Goal: Task Accomplishment & Management: Use online tool/utility

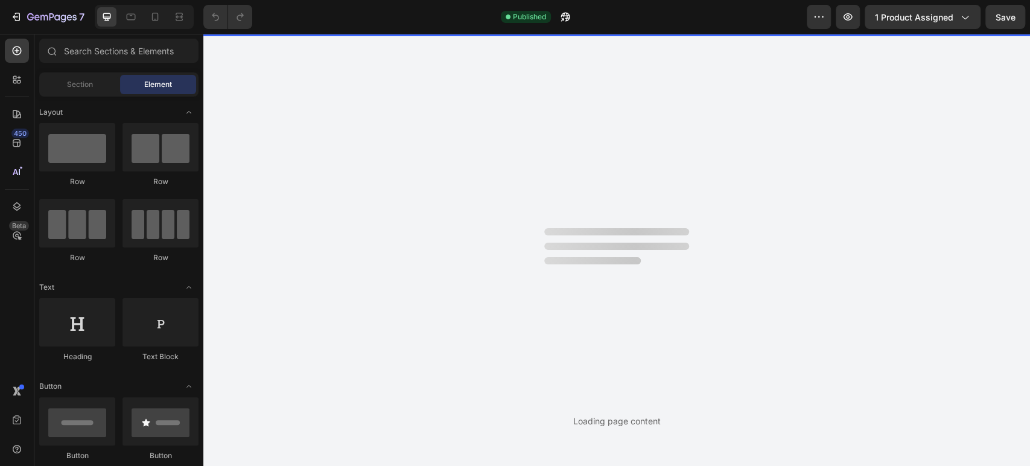
click at [170, 37] on div "Sections(0) Elements(84) Section Element Hero Section Product Detail Brands Tru…" at bounding box center [118, 250] width 169 height 432
click at [158, 22] on icon at bounding box center [155, 17] width 12 height 12
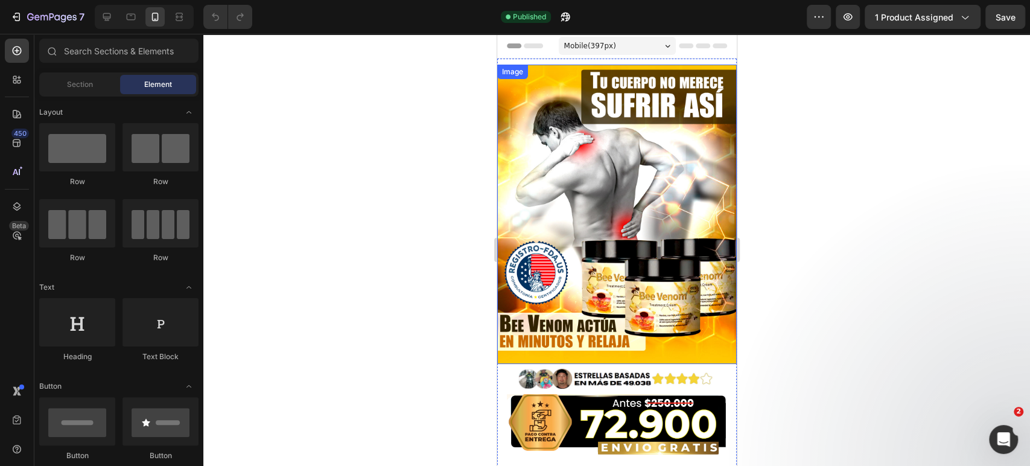
scroll to position [179, 0]
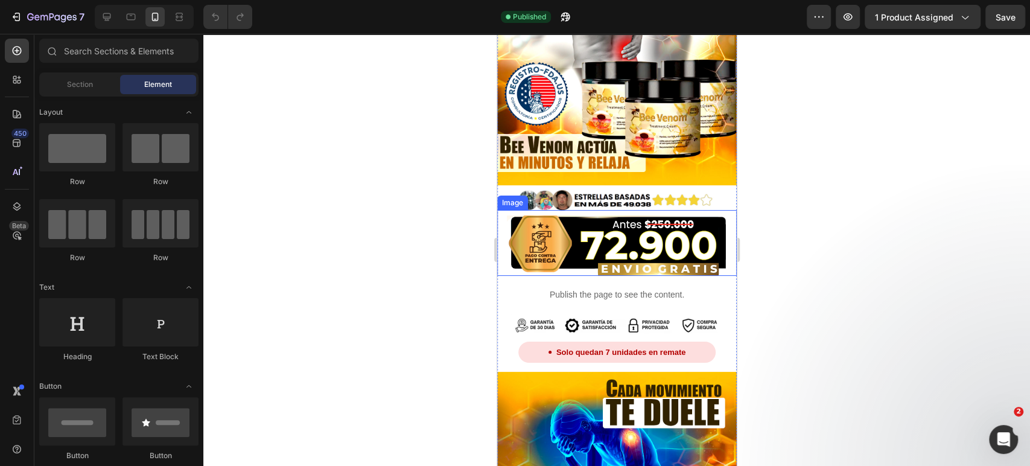
click at [576, 231] on img at bounding box center [616, 245] width 220 height 60
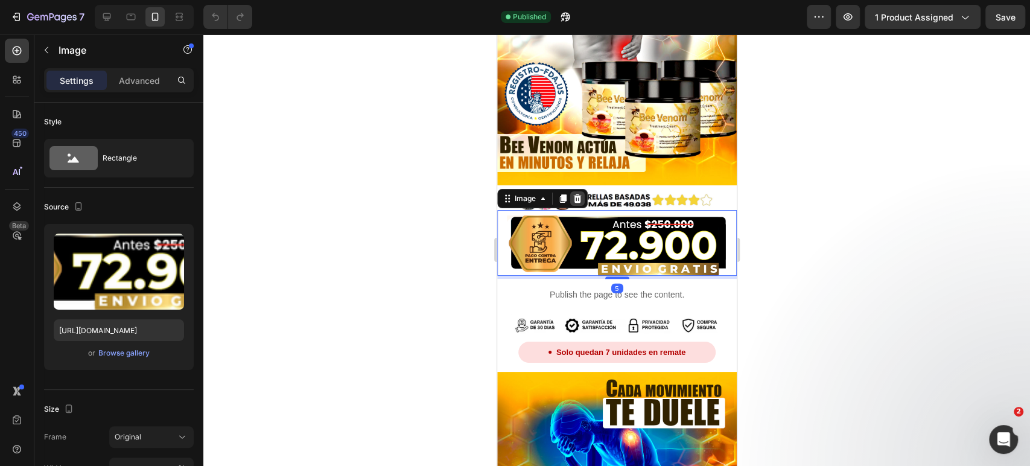
click at [578, 194] on icon at bounding box center [577, 198] width 8 height 8
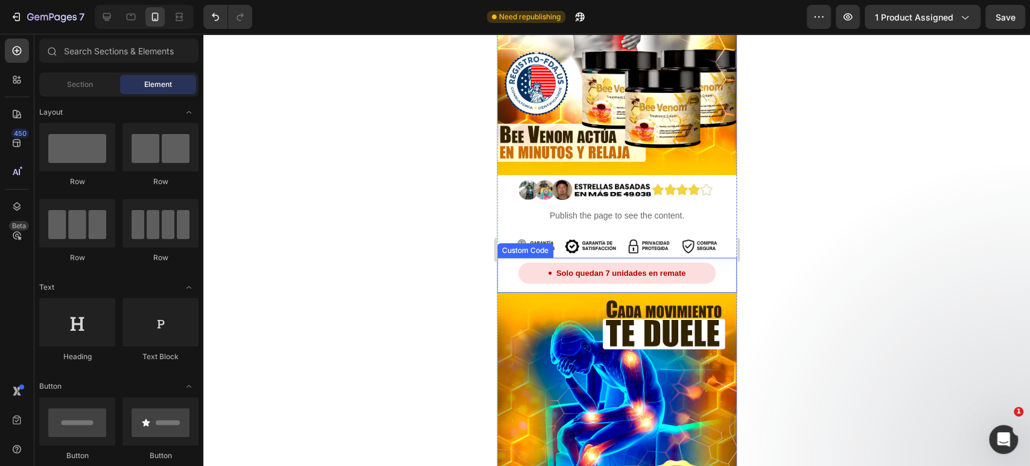
scroll to position [114, 0]
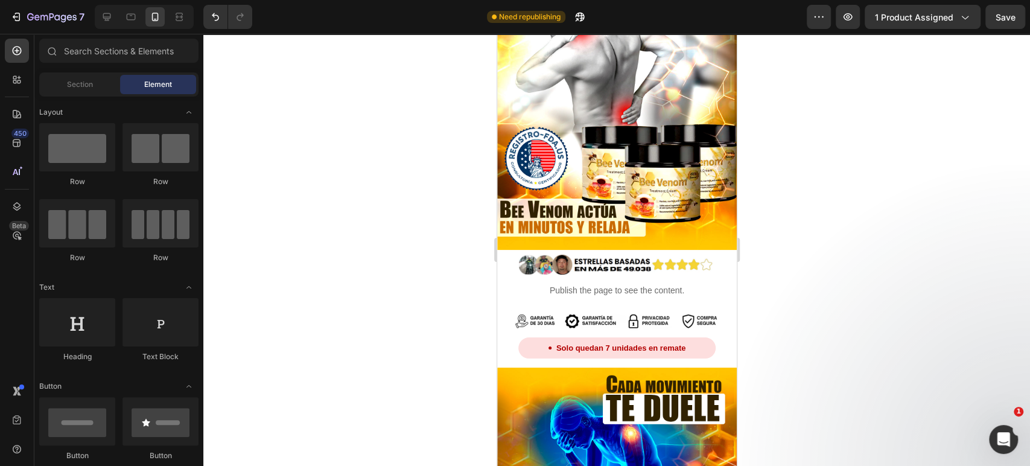
click at [934, 124] on div at bounding box center [616, 250] width 827 height 432
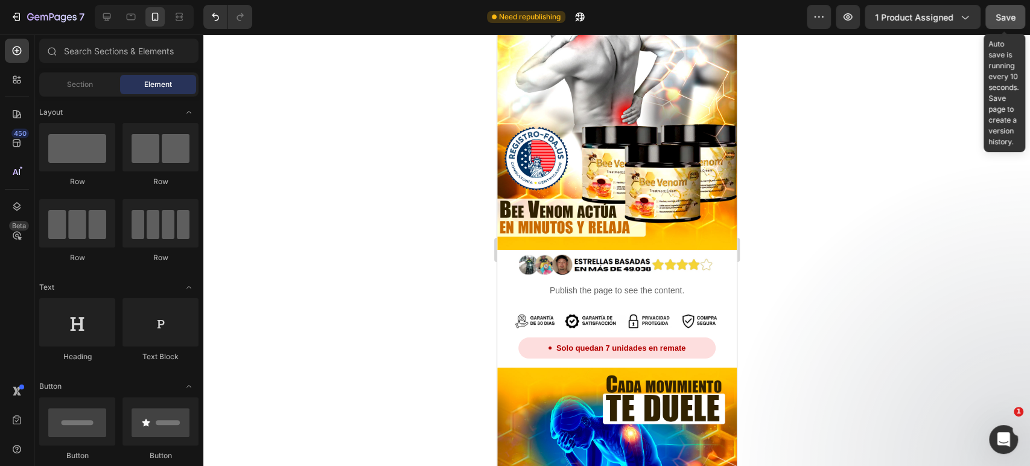
click at [1006, 24] on button "Save" at bounding box center [1005, 17] width 40 height 24
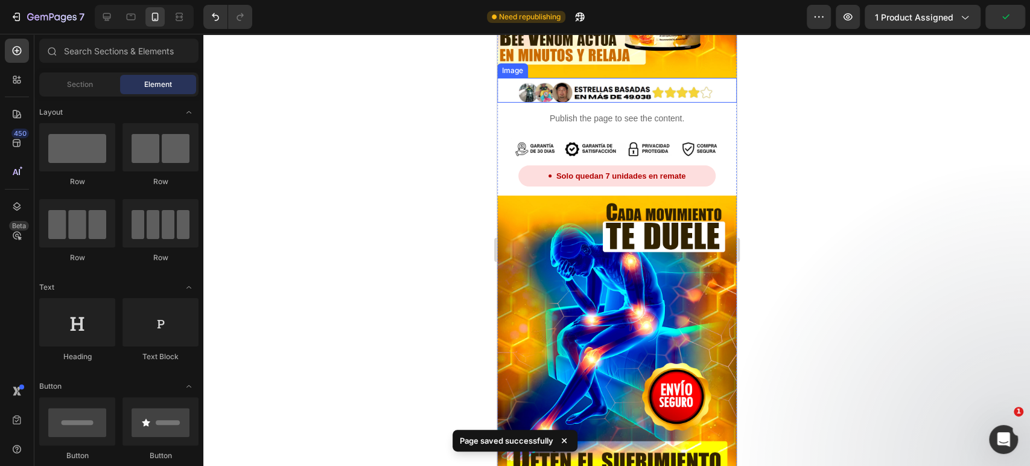
scroll to position [0, 0]
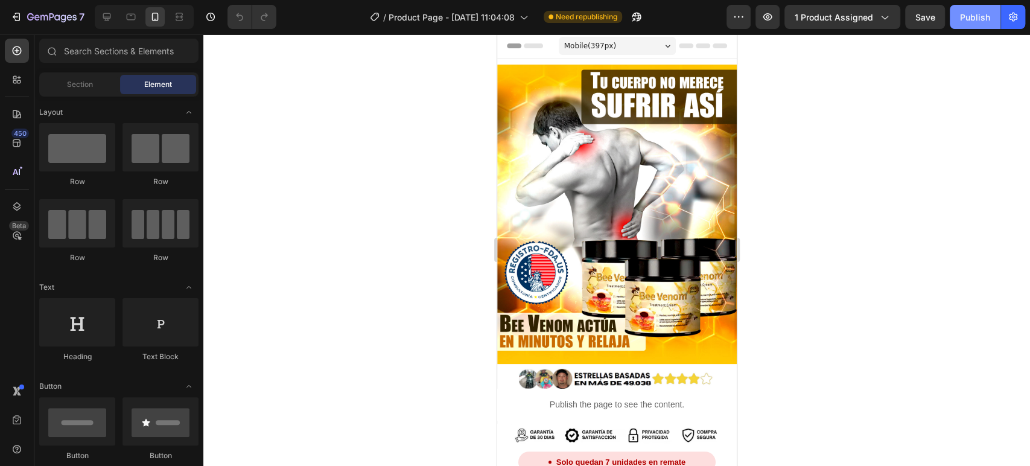
click at [963, 17] on div "Publish" at bounding box center [975, 17] width 30 height 13
